Goal: Information Seeking & Learning: Find specific page/section

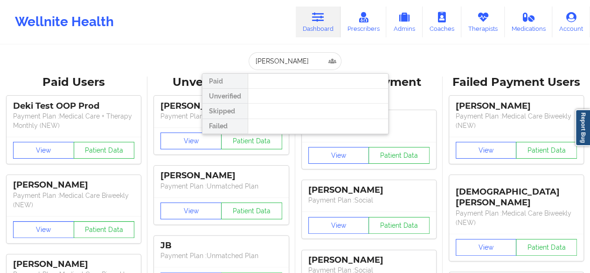
type input "[PERSON_NAME]"
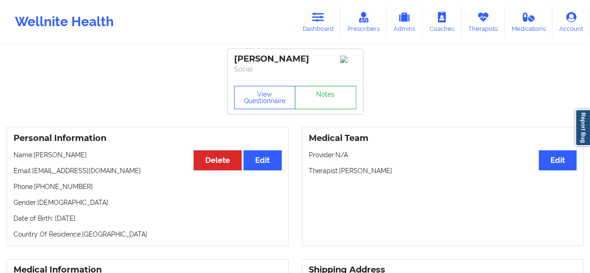
click at [331, 102] on link "Notes" at bounding box center [326, 97] width 62 height 23
drag, startPoint x: 33, startPoint y: 174, endPoint x: 129, endPoint y: 175, distance: 95.6
click at [129, 175] on p "Email: [EMAIL_ADDRESS][DOMAIN_NAME]" at bounding box center [148, 170] width 268 height 9
copy p "[EMAIL_ADDRESS][DOMAIN_NAME]"
click at [321, 16] on icon at bounding box center [318, 17] width 12 height 10
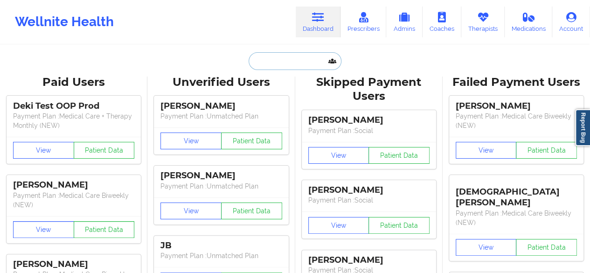
click at [292, 62] on input "text" at bounding box center [295, 61] width 92 height 18
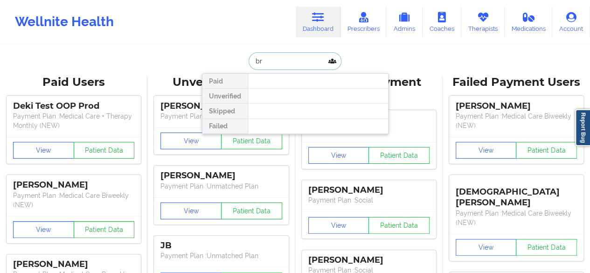
type input "b"
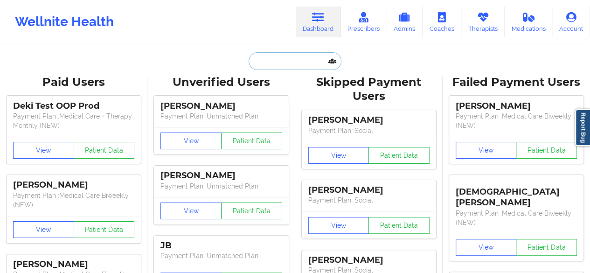
paste input "[PERSON_NAME]"
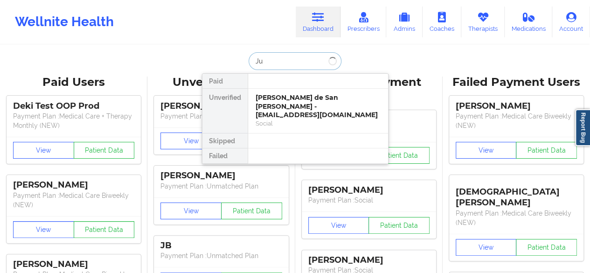
type input "J"
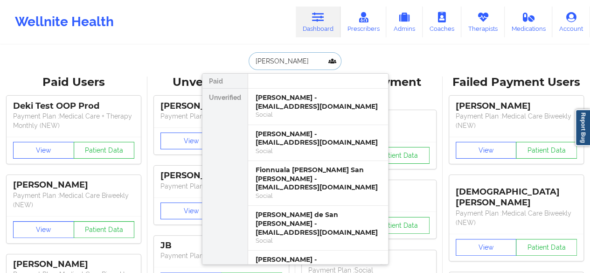
type input "[PERSON_NAME]"
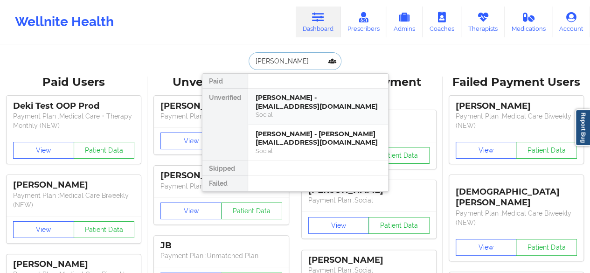
click at [298, 103] on div "[PERSON_NAME] - [EMAIL_ADDRESS][DOMAIN_NAME]" at bounding box center [318, 101] width 125 height 17
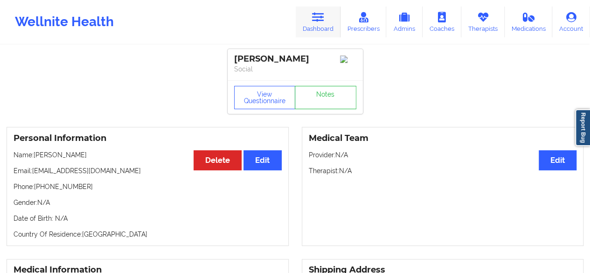
click at [319, 17] on icon at bounding box center [318, 17] width 12 height 10
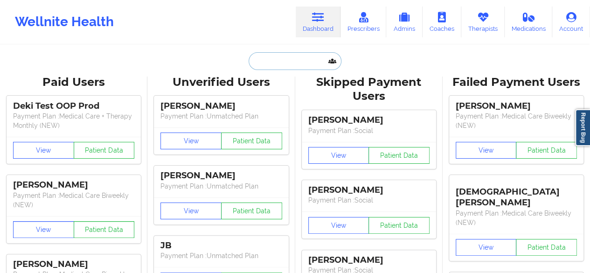
click at [288, 62] on input "text" at bounding box center [295, 61] width 92 height 18
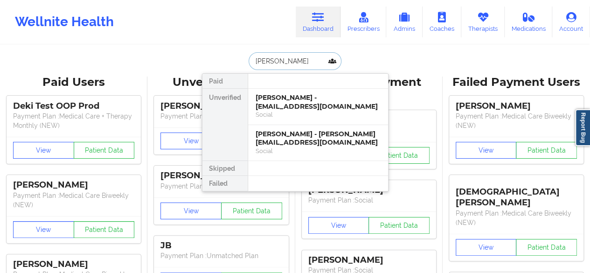
type input "[PERSON_NAME]"
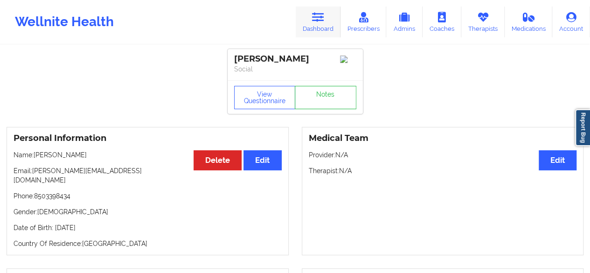
click at [332, 22] on link "Dashboard" at bounding box center [318, 22] width 45 height 31
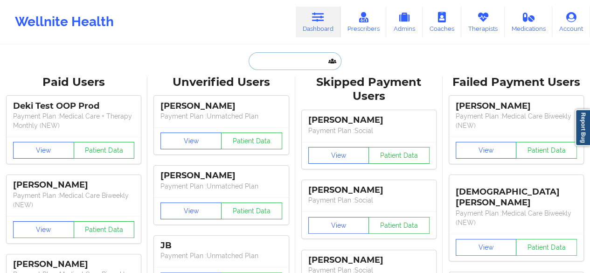
click at [296, 59] on input "text" at bounding box center [295, 61] width 92 height 18
paste input "[PERSON_NAME]"
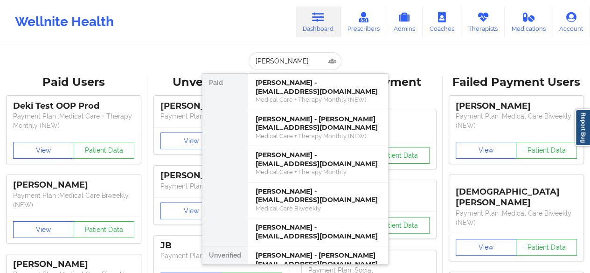
click at [211, 53] on div "[PERSON_NAME] [PERSON_NAME] - [EMAIL_ADDRESS][DOMAIN_NAME] Medical Care + Thera…" at bounding box center [295, 61] width 187 height 18
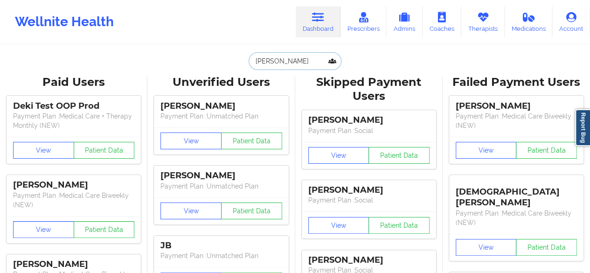
click at [279, 59] on input "[PERSON_NAME]" at bounding box center [295, 61] width 92 height 18
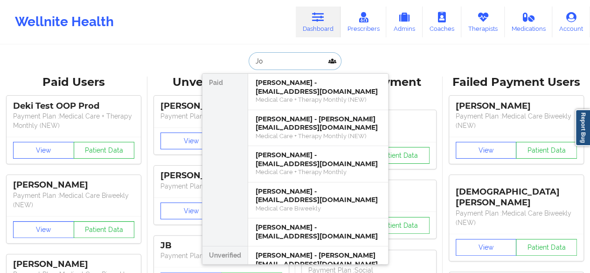
type input "J"
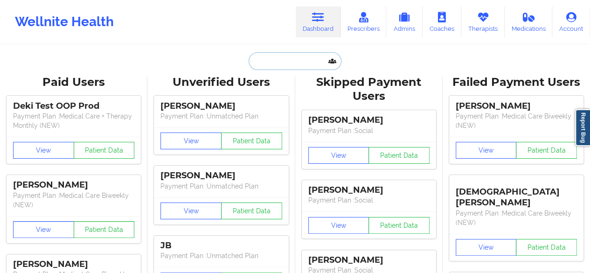
paste input "[PERSON_NAME]"
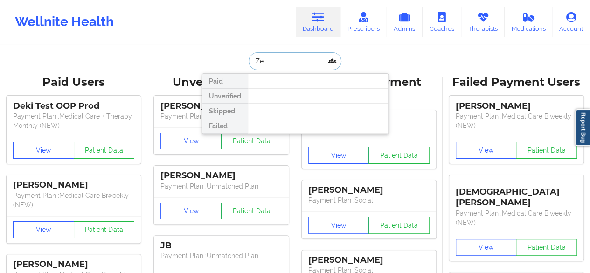
type input "Z"
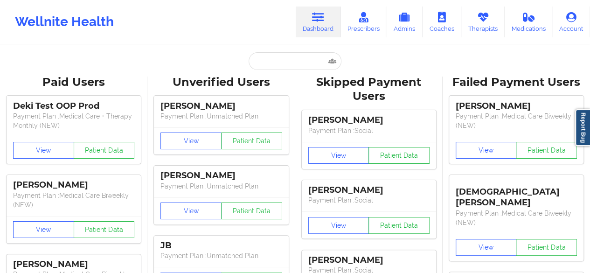
click at [216, 52] on div "Paid Unverified Skipped Failed" at bounding box center [295, 61] width 187 height 18
click at [294, 60] on input "text" at bounding box center [295, 61] width 92 height 18
paste input "[EMAIL_ADDRESS][DOMAIN_NAME]"
type input "[EMAIL_ADDRESS][DOMAIN_NAME]"
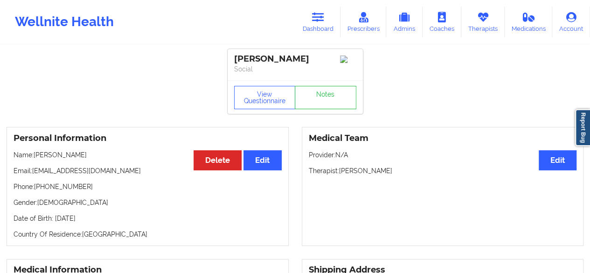
click at [235, 57] on div "[PERSON_NAME]" at bounding box center [295, 59] width 122 height 11
drag, startPoint x: 235, startPoint y: 57, endPoint x: 318, endPoint y: 59, distance: 83.0
click at [318, 59] on div "[PERSON_NAME]" at bounding box center [295, 59] width 122 height 11
copy div "[PERSON_NAME]"
